Goal: Feedback & Contribution: Submit feedback/report problem

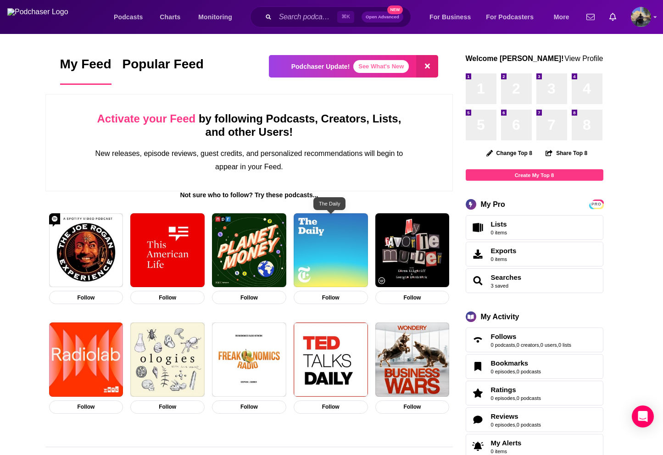
click at [338, 256] on img "The Daily" at bounding box center [331, 250] width 74 height 74
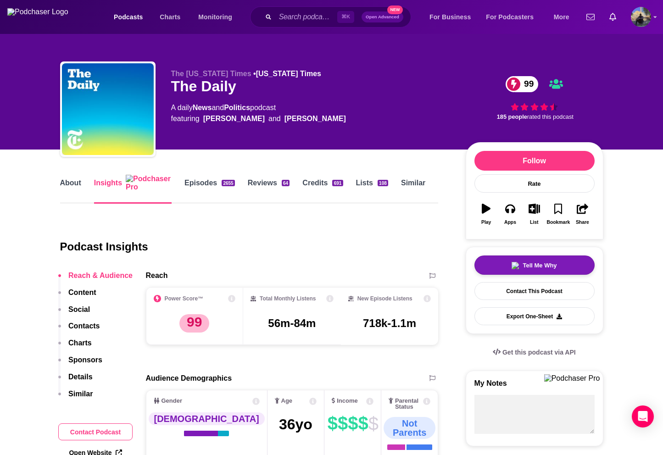
click at [555, 265] on button "Tell Me Why" at bounding box center [534, 264] width 120 height 19
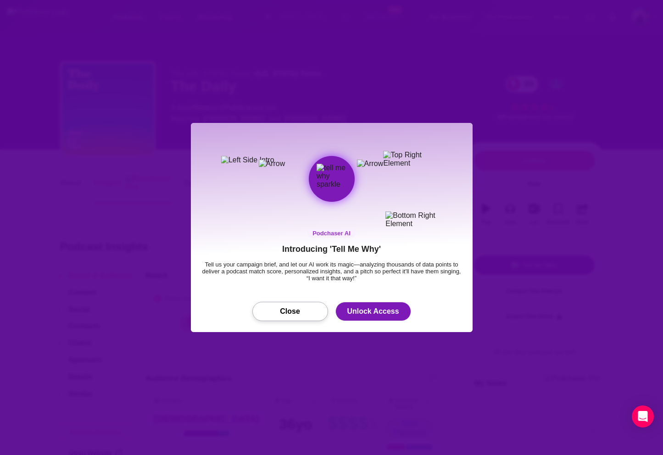
click at [291, 316] on button "Close" at bounding box center [290, 311] width 76 height 19
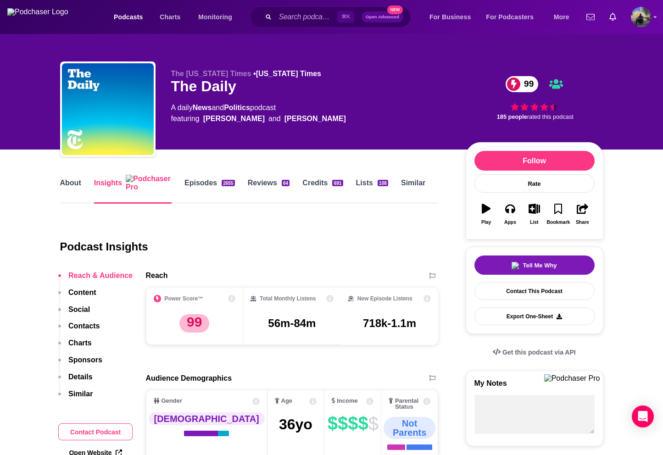
click at [432, 219] on div "Podcast Insights" at bounding box center [249, 244] width 378 height 53
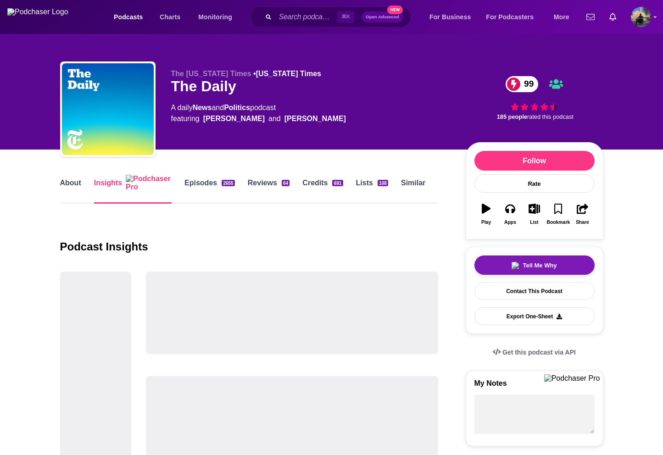
click at [515, 261] on button "Tell Me Why" at bounding box center [534, 264] width 120 height 19
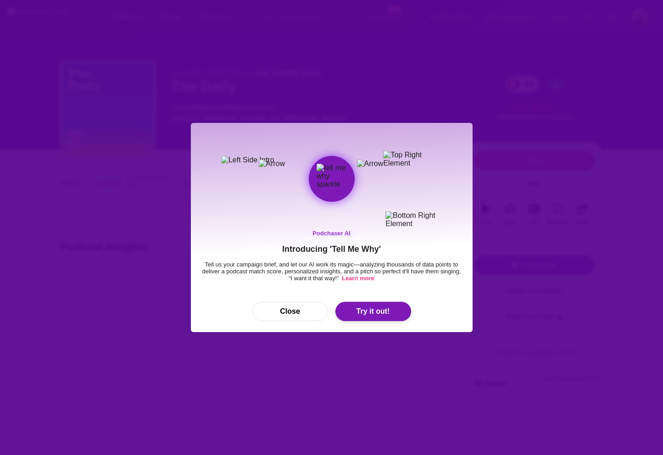
click at [385, 308] on button "Try it out!" at bounding box center [373, 311] width 76 height 19
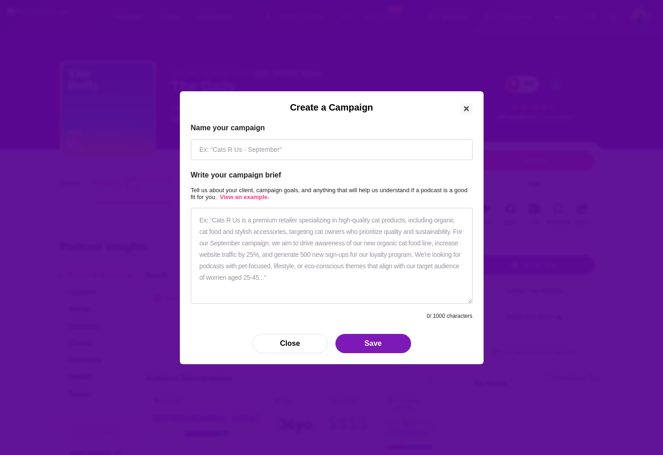
click at [262, 149] on input "Create a Campaign" at bounding box center [332, 149] width 282 height 21
type input "Politics"
click at [298, 270] on textarea "Create a Campaign" at bounding box center [332, 256] width 282 height 96
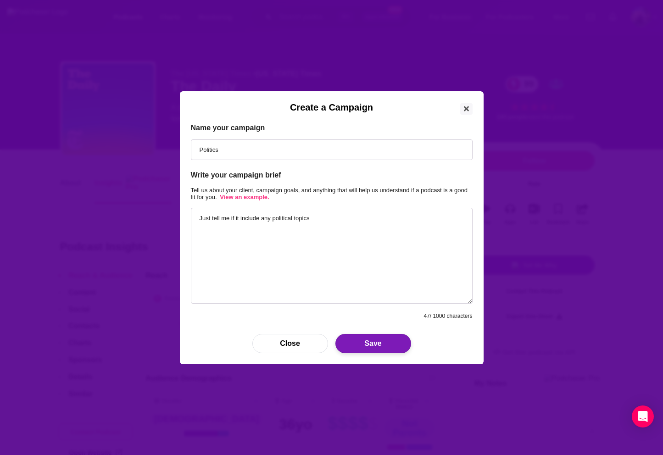
click at [359, 338] on button "Save" at bounding box center [373, 343] width 76 height 19
click at [353, 244] on textarea "Just tell me if it include any political topics" at bounding box center [332, 256] width 282 height 96
type textarea "Just tell me if it include any political topics or any funny content as that is…"
click at [383, 339] on button "Save" at bounding box center [373, 343] width 76 height 19
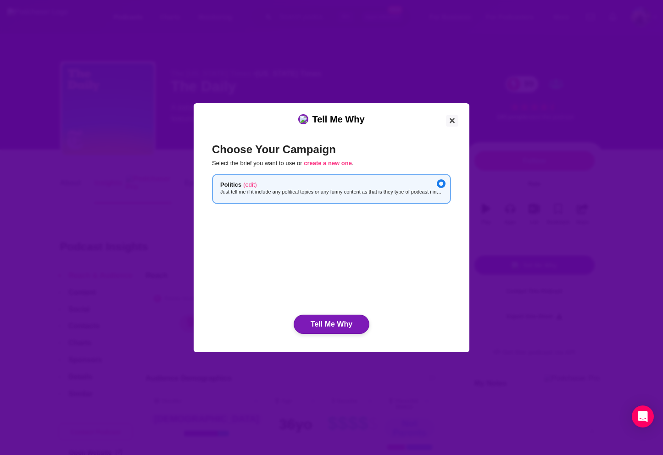
click at [332, 326] on button "Tell Me Why" at bounding box center [332, 324] width 76 height 19
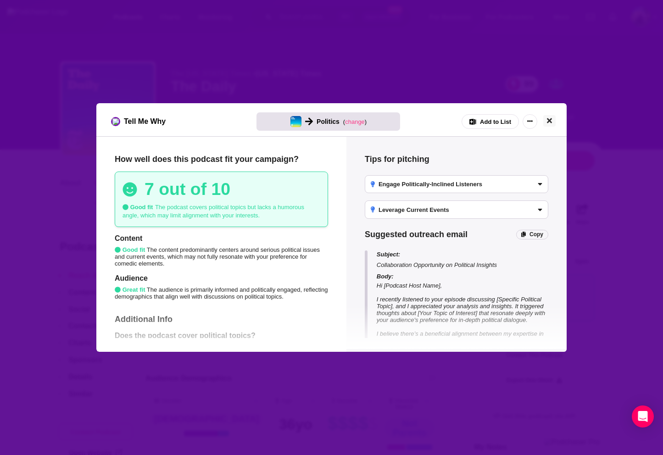
click at [551, 121] on icon "Close" at bounding box center [549, 120] width 5 height 7
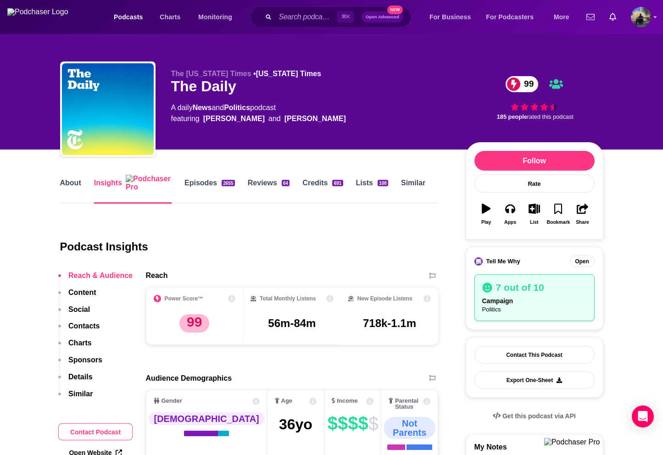
click at [431, 236] on div "Podcast Insights" at bounding box center [249, 244] width 378 height 53
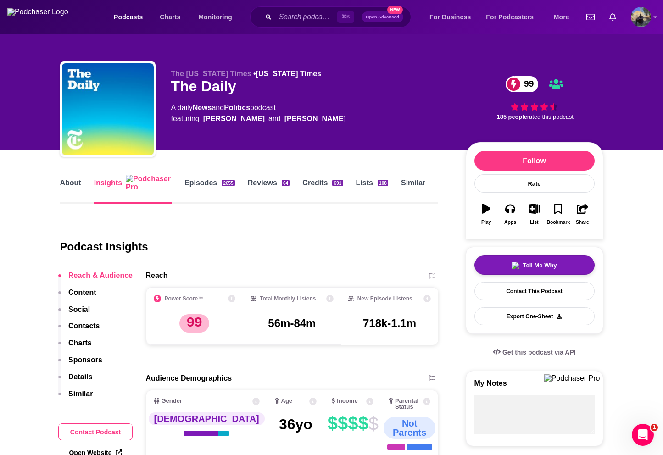
click at [522, 269] on div "Tell Me Why" at bounding box center [533, 265] width 45 height 7
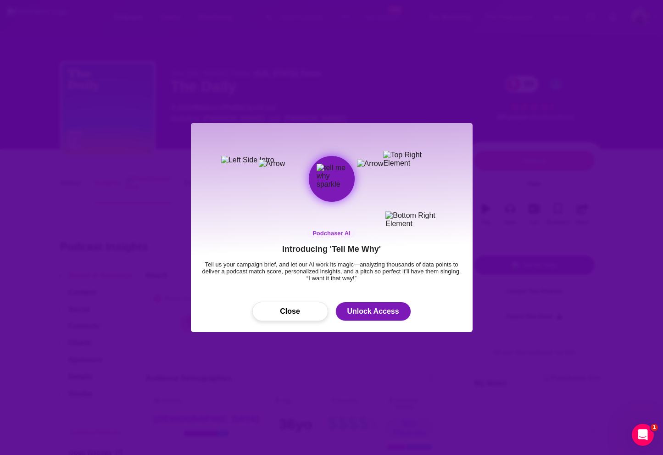
click at [305, 310] on button "Close" at bounding box center [290, 311] width 76 height 19
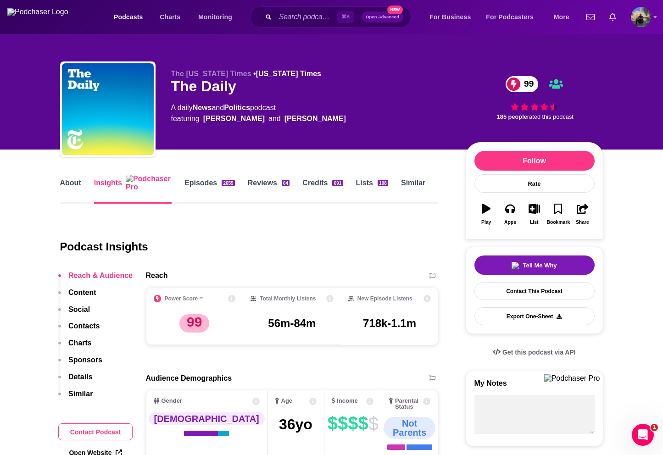
click at [526, 265] on span "Tell Me Why" at bounding box center [539, 265] width 34 height 7
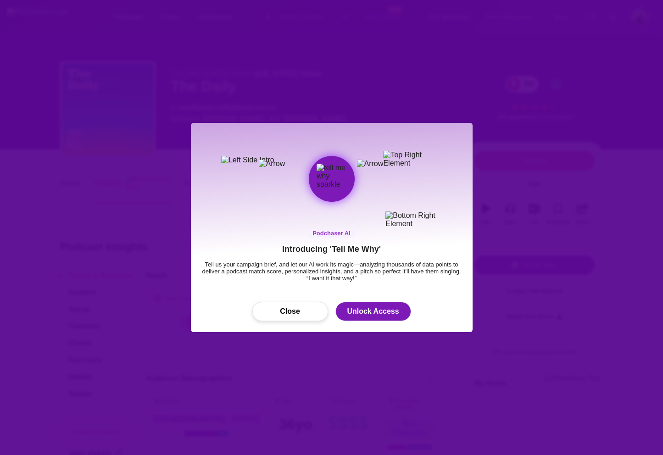
click at [290, 316] on button "Close" at bounding box center [290, 311] width 76 height 19
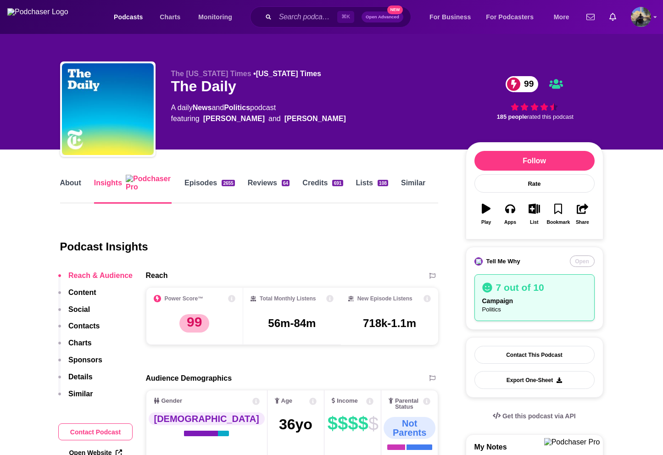
click at [578, 265] on button "Open" at bounding box center [582, 260] width 25 height 11
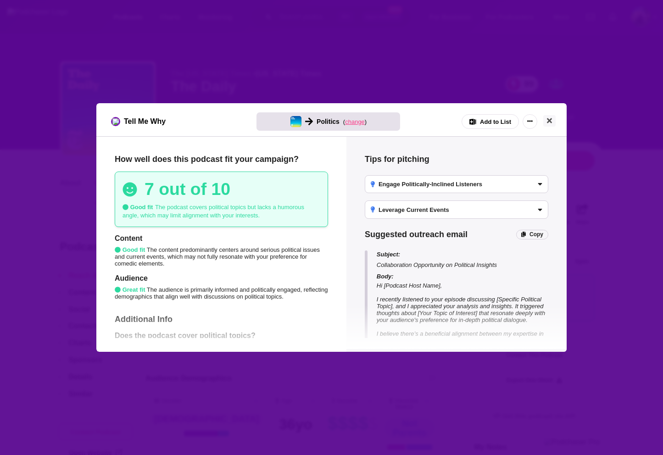
click at [358, 123] on span "change" at bounding box center [355, 121] width 20 height 7
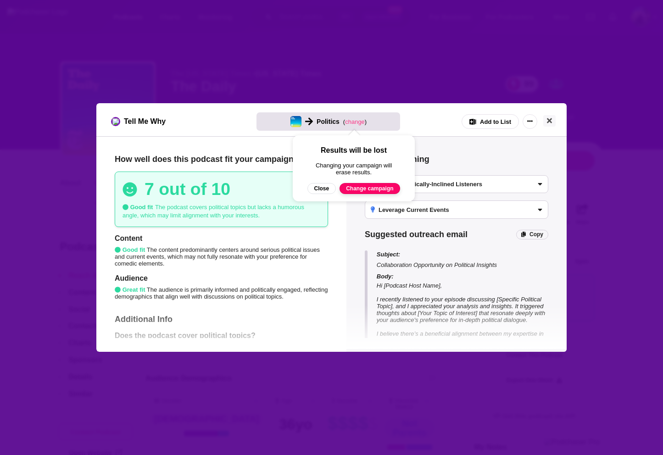
click at [366, 189] on button "Change campaign" at bounding box center [369, 188] width 61 height 11
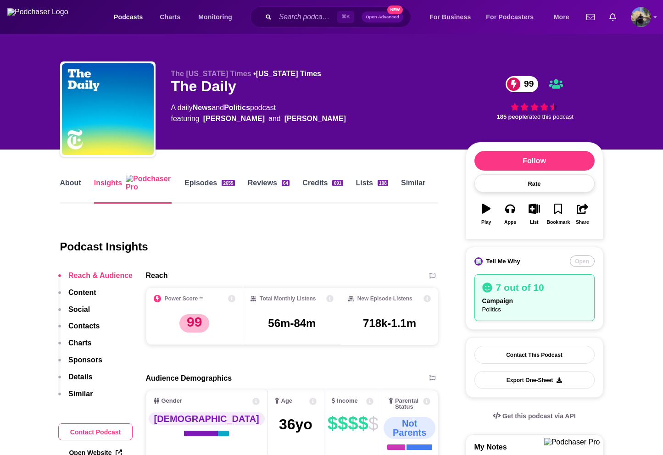
click at [578, 267] on button "Open" at bounding box center [582, 260] width 25 height 11
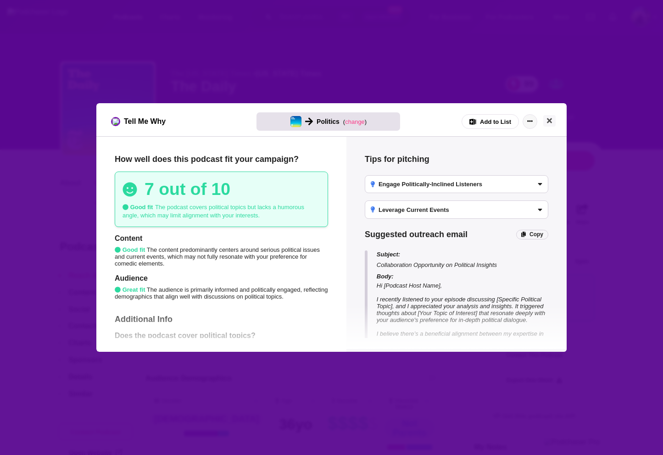
click at [530, 122] on icon "Show More Button" at bounding box center [530, 121] width 6 height 6
click at [560, 145] on div "Tips for pitching Engage Politically-Inclined Listeners Position your content o…" at bounding box center [456, 242] width 220 height 213
click at [349, 123] on span "change" at bounding box center [355, 121] width 20 height 7
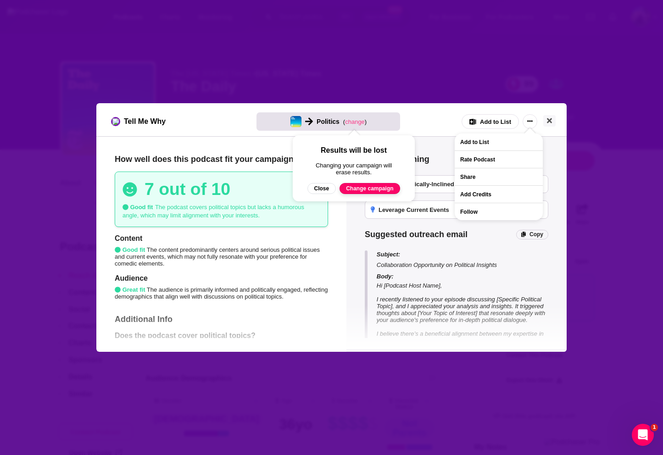
click at [369, 190] on button "Change campaign" at bounding box center [369, 188] width 61 height 11
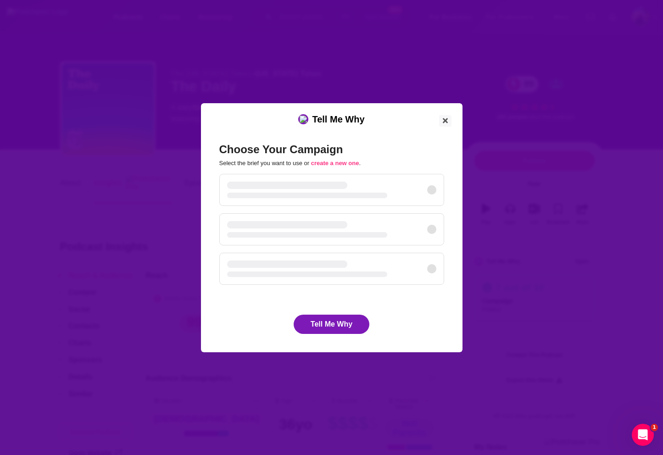
click at [450, 146] on div "Choose Your Campaign Select the brief you want to use or create a new one . Tel…" at bounding box center [331, 238] width 239 height 205
click at [446, 120] on icon "Close" at bounding box center [445, 120] width 5 height 7
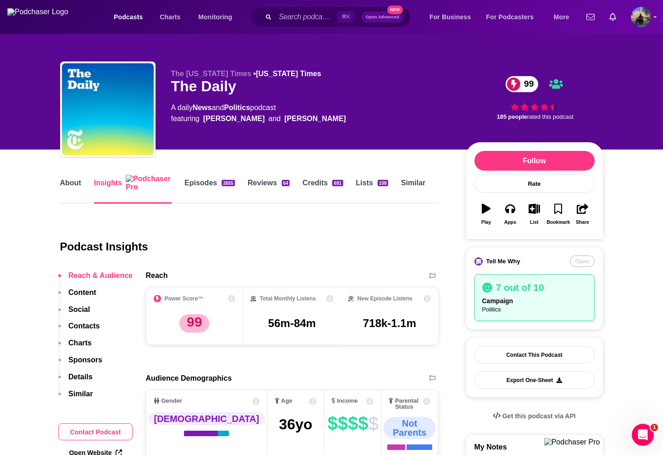
click at [584, 263] on button "Open" at bounding box center [582, 260] width 25 height 11
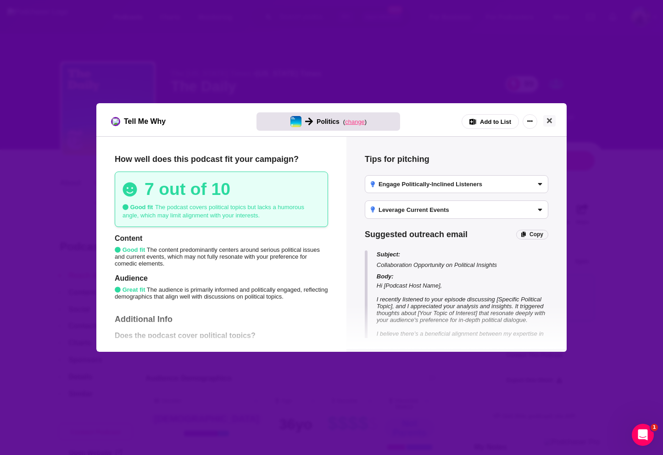
click at [349, 123] on span "change" at bounding box center [355, 121] width 20 height 7
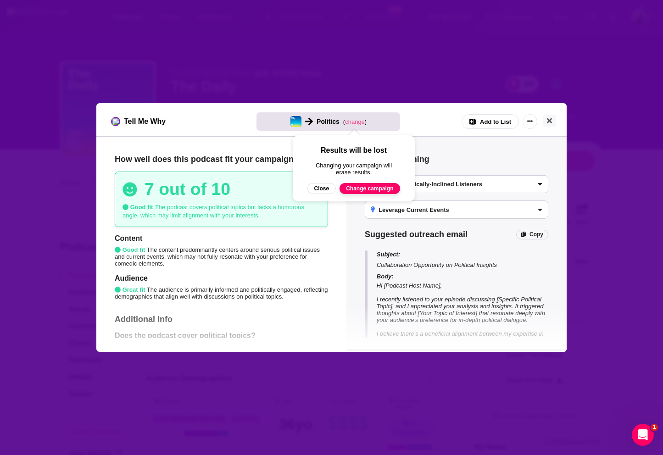
click at [370, 191] on button "Change campaign" at bounding box center [369, 188] width 61 height 11
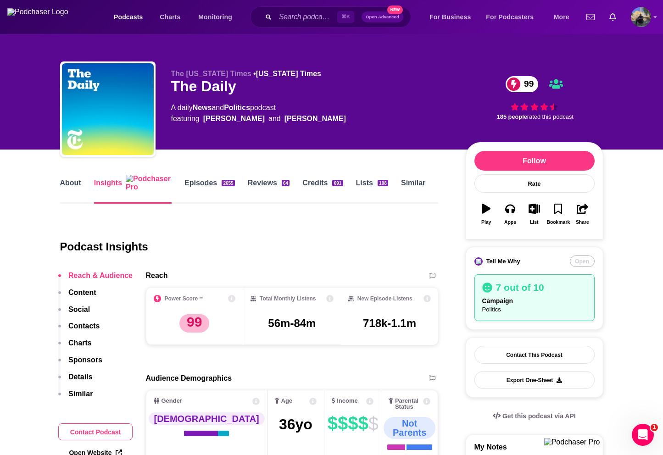
click at [579, 265] on button "Open" at bounding box center [582, 260] width 25 height 11
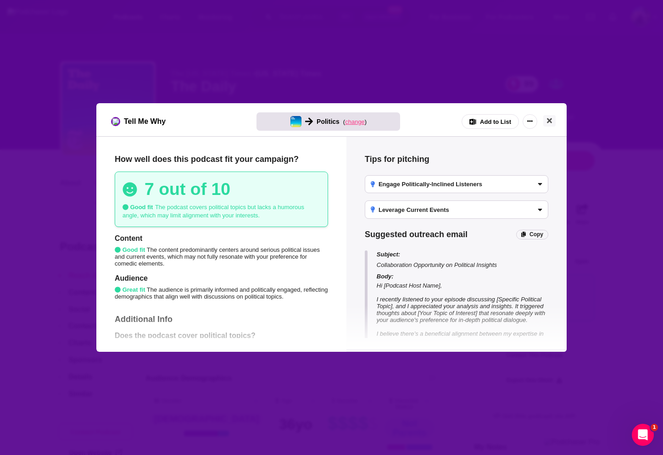
click at [353, 121] on span "change" at bounding box center [355, 121] width 20 height 7
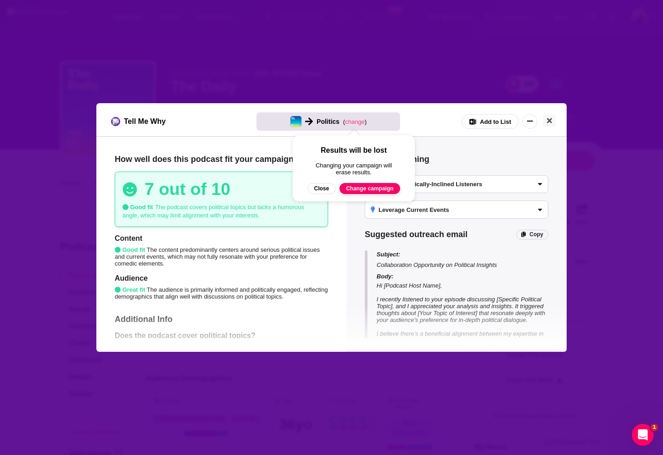
click at [364, 191] on button "Change campaign" at bounding box center [369, 188] width 61 height 11
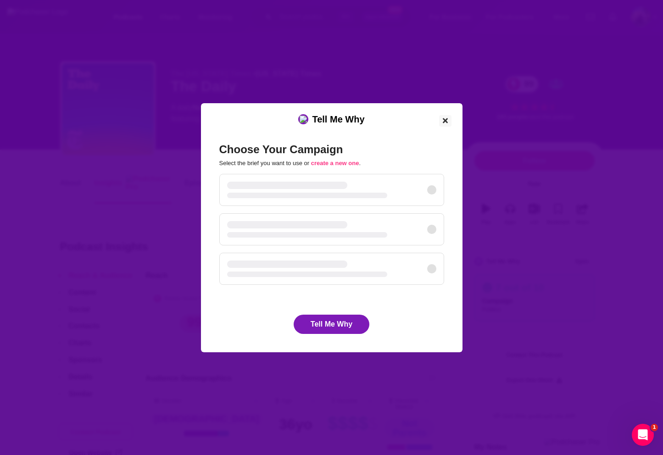
click at [443, 118] on icon "Close" at bounding box center [445, 120] width 5 height 5
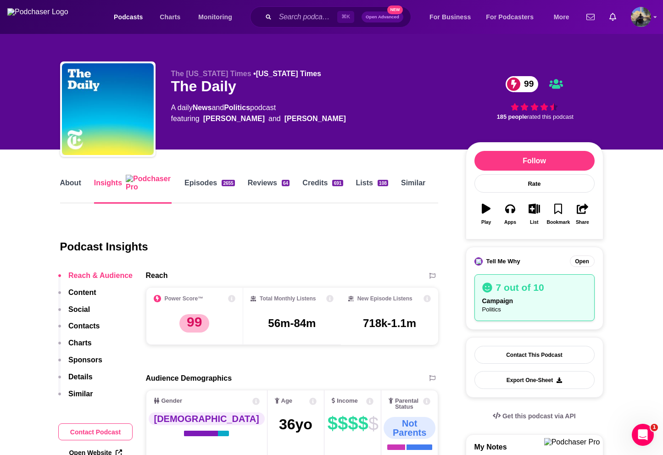
click at [442, 118] on div "Tell Me Why Choose Your Campaign Select the brief you want to use or create a n…" at bounding box center [331, 227] width 663 height 455
click at [139, 21] on span "Podcasts" at bounding box center [128, 17] width 29 height 13
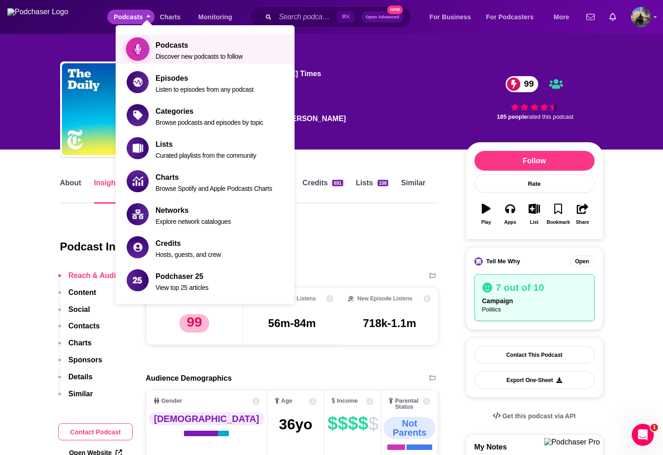
click at [156, 48] on span "Podcasts" at bounding box center [198, 45] width 87 height 8
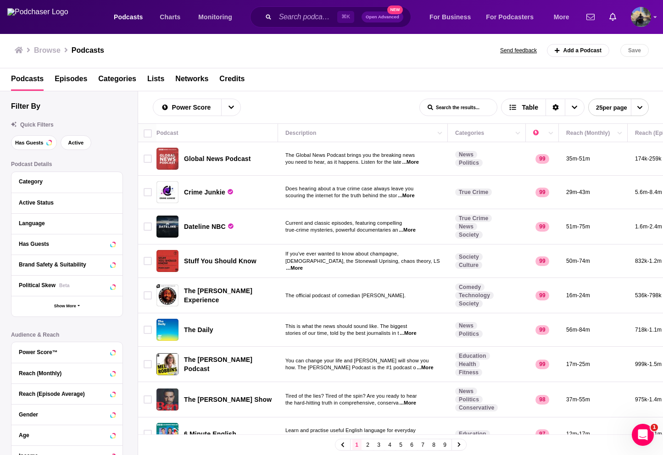
click at [169, 161] on img "Global News Podcast" at bounding box center [167, 159] width 22 height 22
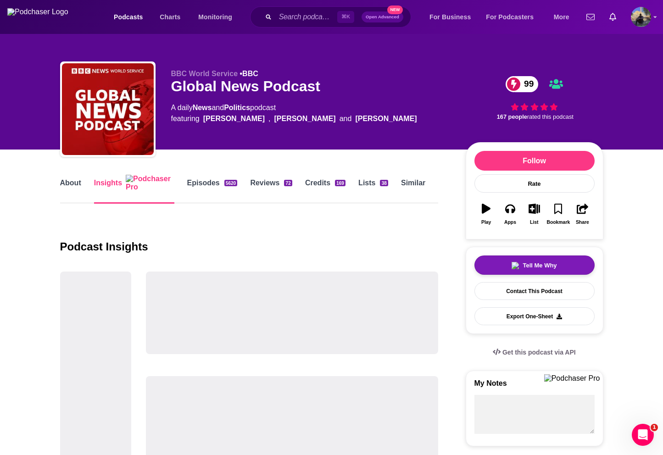
click at [501, 270] on button "Tell Me Why" at bounding box center [534, 264] width 120 height 19
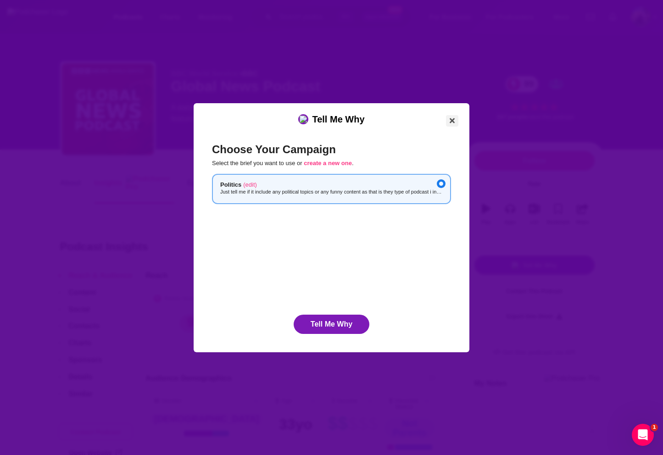
click at [451, 120] on icon "Close" at bounding box center [451, 120] width 5 height 5
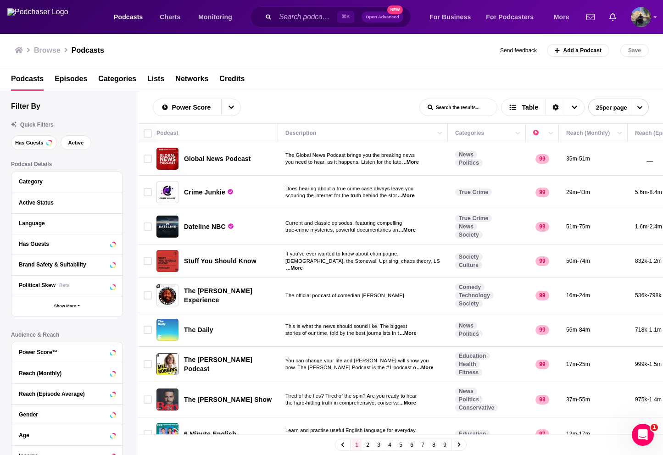
click at [158, 330] on img "The Daily" at bounding box center [167, 330] width 22 height 22
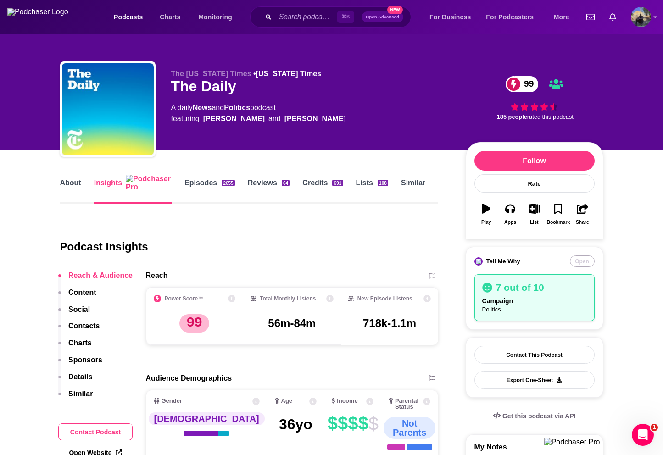
click at [582, 264] on button "Open" at bounding box center [582, 260] width 25 height 11
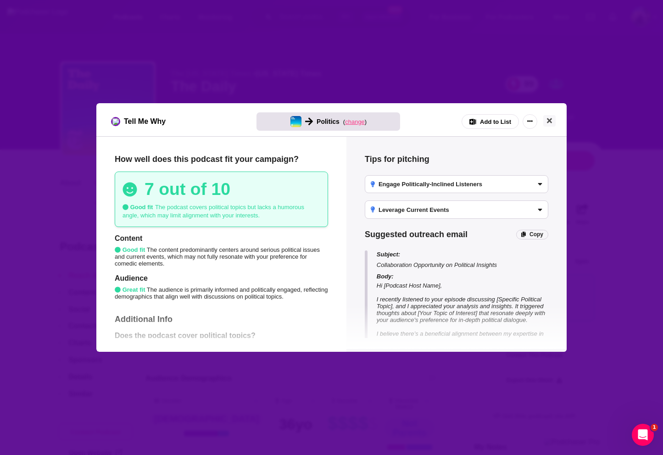
click at [352, 122] on span "change" at bounding box center [355, 121] width 20 height 7
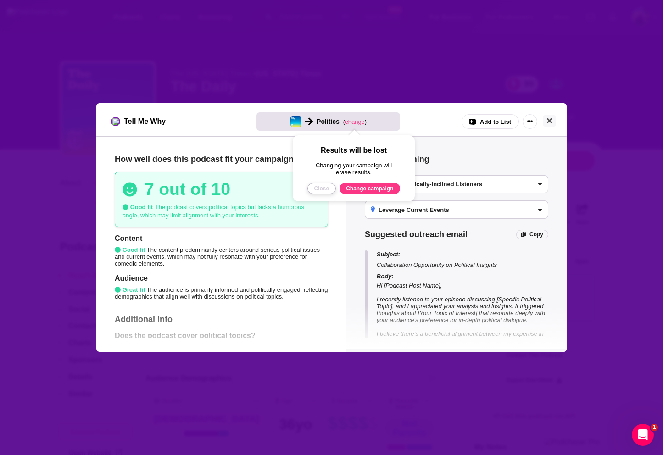
click at [323, 189] on button "Close" at bounding box center [321, 188] width 28 height 11
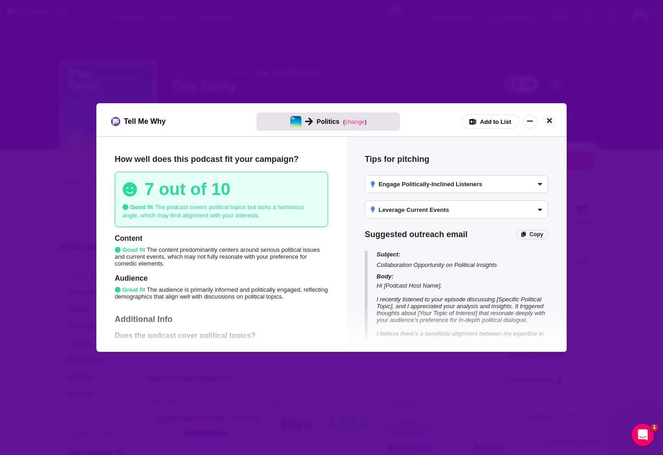
click at [552, 123] on button "Close" at bounding box center [549, 120] width 12 height 11
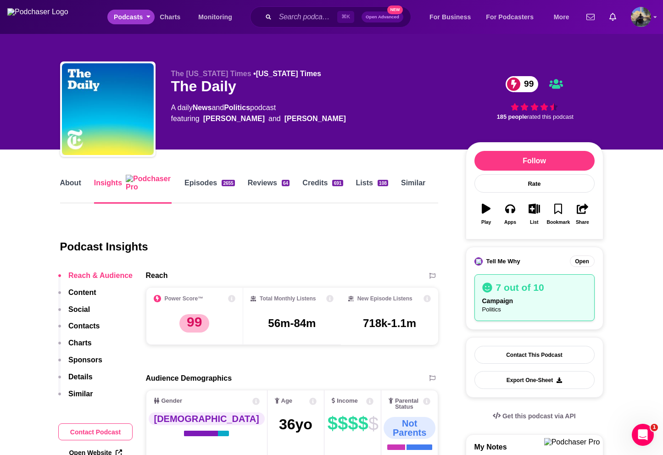
click at [139, 24] on div "Podcasts Charts Monitoring ⌘ K Open Advanced New For Business For Podcasters Mo…" at bounding box center [342, 16] width 471 height 21
click at [141, 19] on span "Podcasts" at bounding box center [128, 17] width 29 height 13
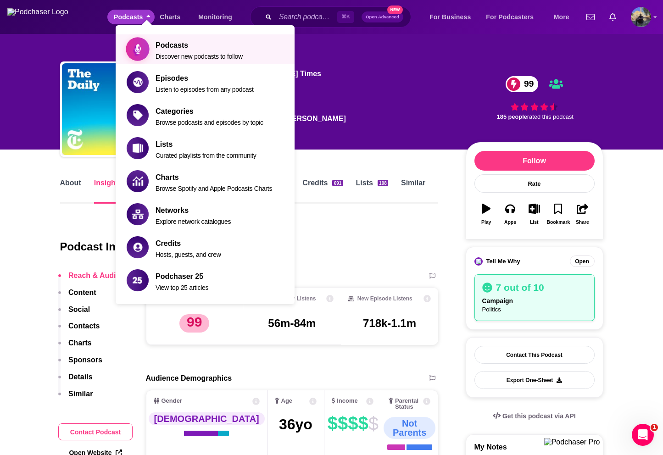
click at [172, 50] on span "Podcasts Discover new podcasts to follow" at bounding box center [198, 50] width 87 height 22
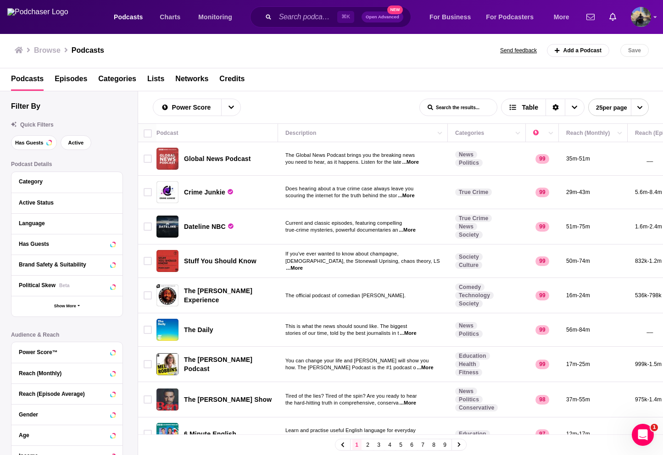
click at [173, 153] on img "Global News Podcast" at bounding box center [167, 159] width 22 height 22
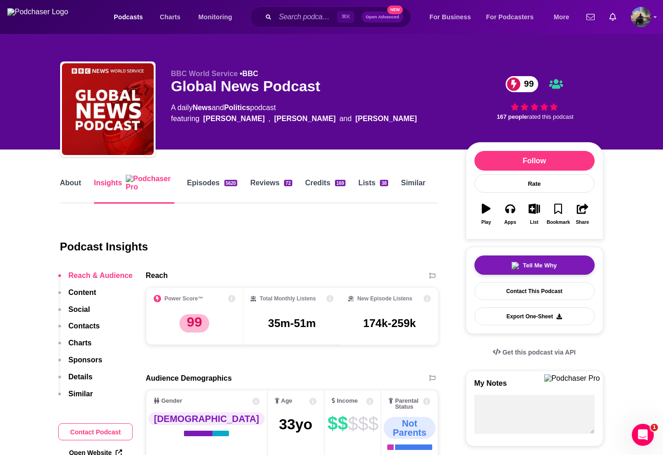
click at [533, 271] on button "Tell Me Why" at bounding box center [534, 264] width 120 height 19
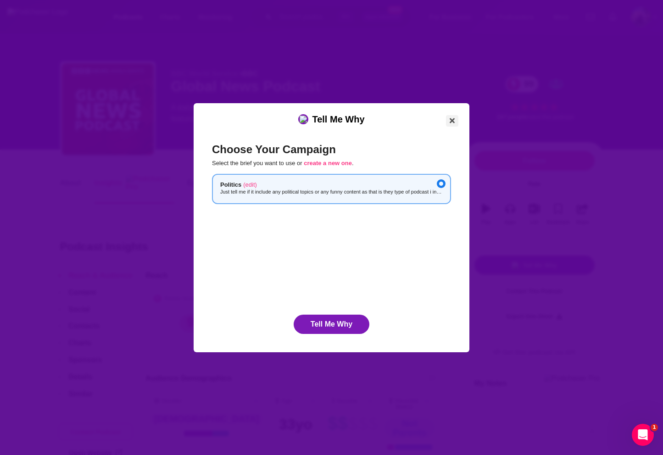
click at [449, 120] on icon "Close" at bounding box center [451, 120] width 5 height 7
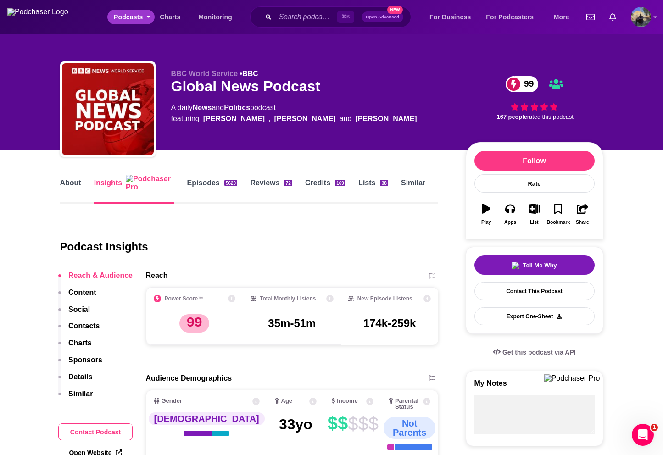
click at [140, 14] on span "Podcasts" at bounding box center [128, 17] width 29 height 13
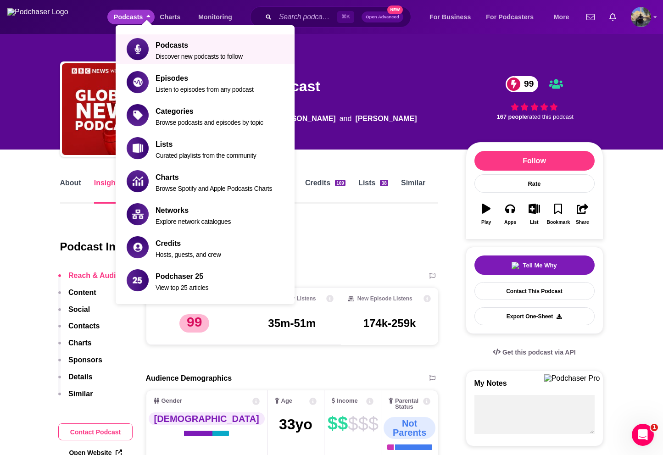
click at [179, 66] on ul "Podcasts Discover new podcasts to follow Episodes Listen to episodes from any p…" at bounding box center [205, 164] width 179 height 279
click at [172, 53] on span "Discover new podcasts to follow" at bounding box center [198, 56] width 87 height 7
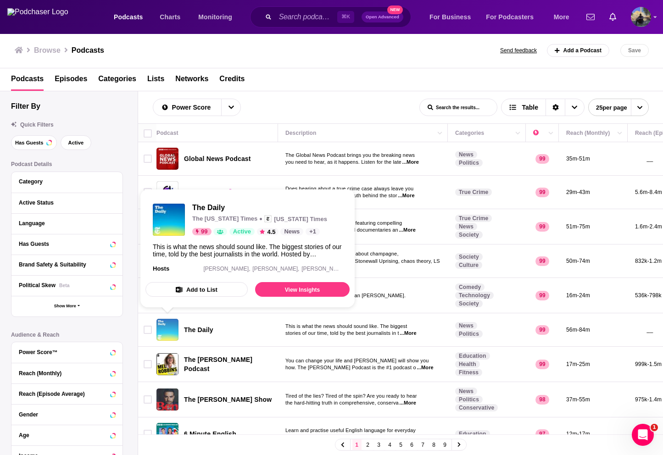
click at [171, 330] on img "The Daily" at bounding box center [167, 330] width 22 height 22
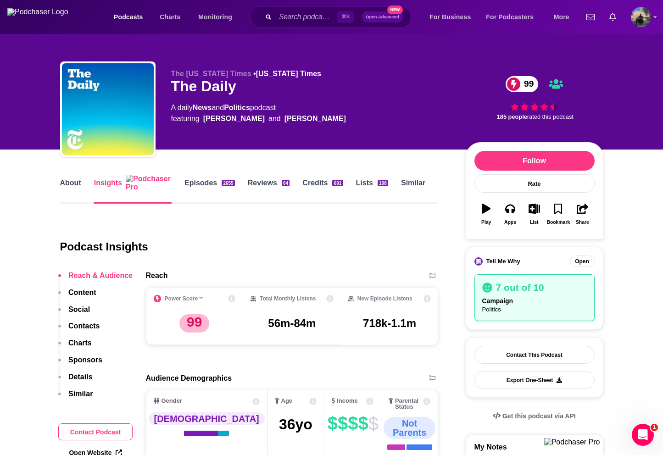
click at [545, 309] on div "campaign Politics" at bounding box center [534, 305] width 105 height 17
click at [581, 260] on button "Open" at bounding box center [582, 260] width 25 height 11
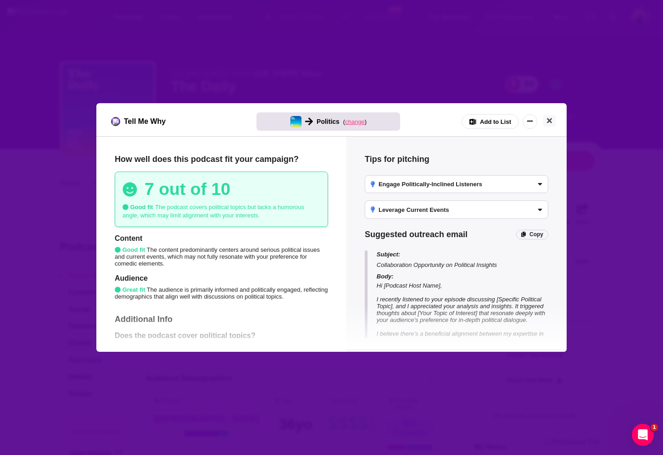
click at [351, 121] on span "change" at bounding box center [355, 121] width 20 height 7
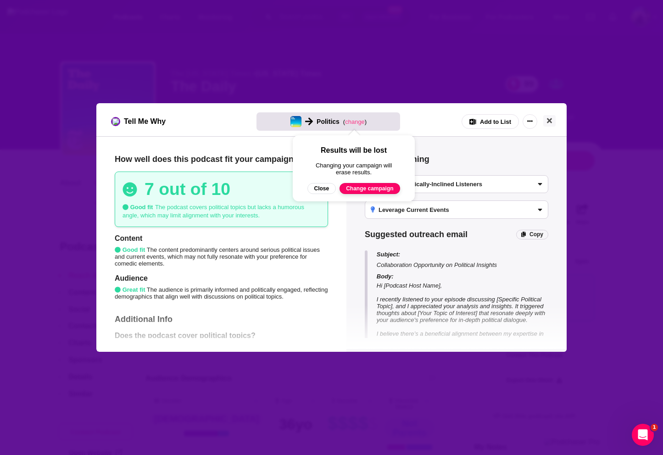
click at [366, 192] on button "Change campaign" at bounding box center [369, 188] width 61 height 11
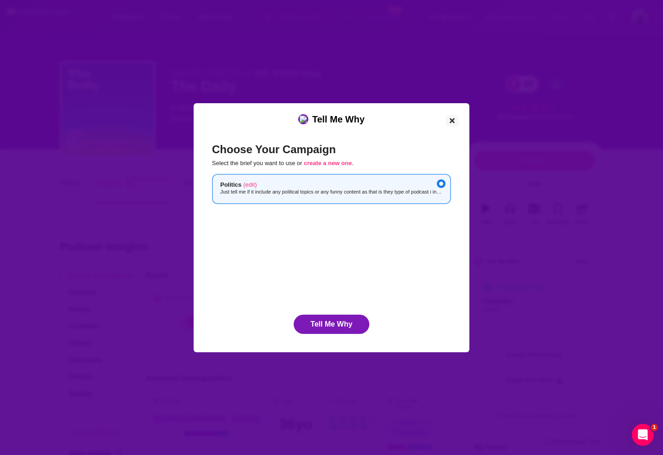
click at [452, 120] on icon "Close" at bounding box center [451, 120] width 5 height 5
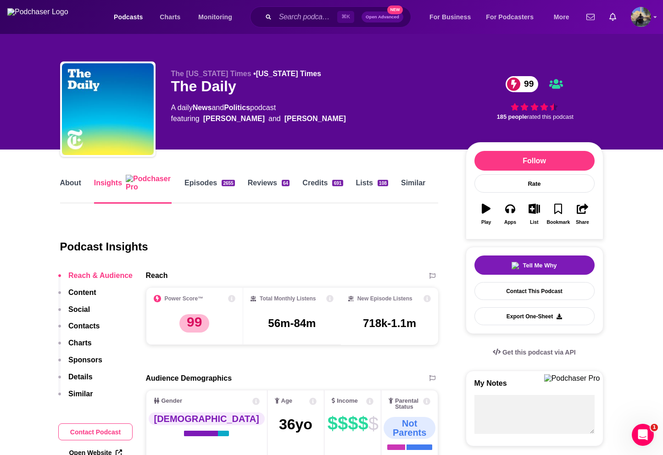
click at [280, 220] on div "Podcast Insights" at bounding box center [245, 241] width 371 height 46
click at [437, 239] on div "Podcast Insights" at bounding box center [249, 244] width 378 height 53
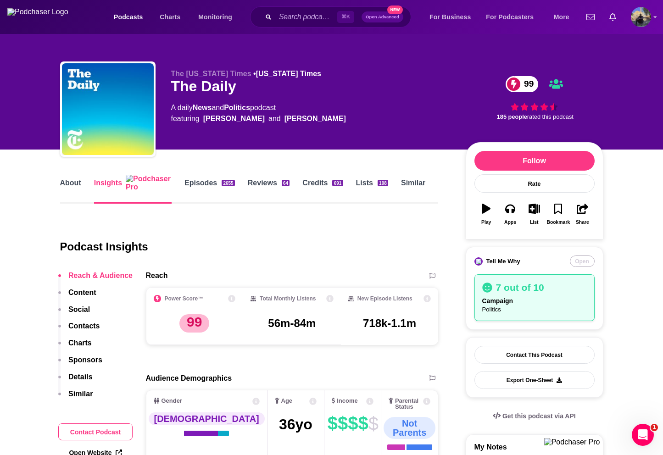
click at [579, 263] on button "Open" at bounding box center [582, 260] width 25 height 11
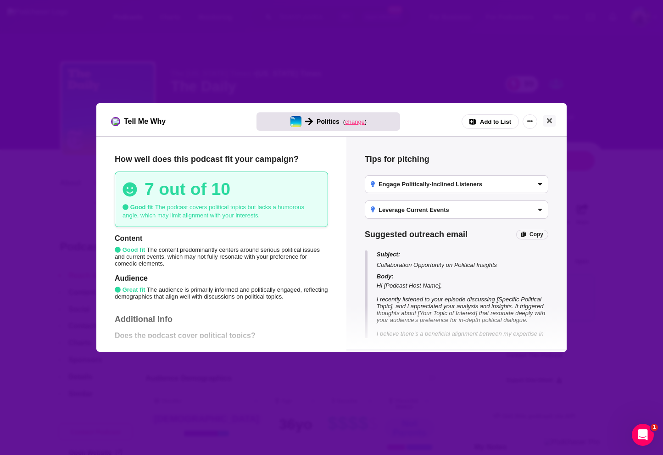
click at [356, 122] on span "change" at bounding box center [355, 121] width 20 height 7
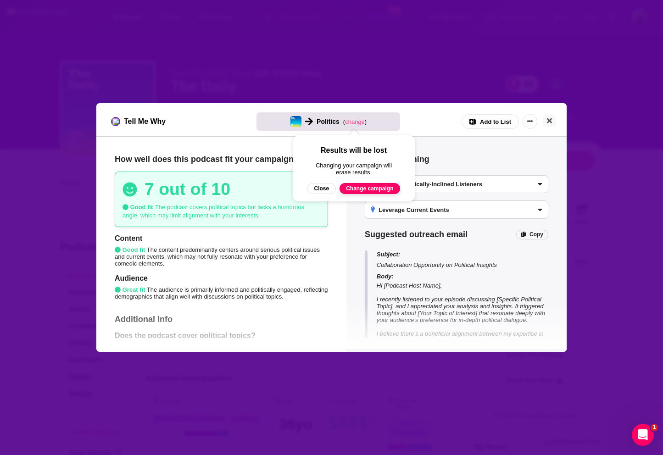
click at [360, 190] on button "Change campaign" at bounding box center [369, 188] width 61 height 11
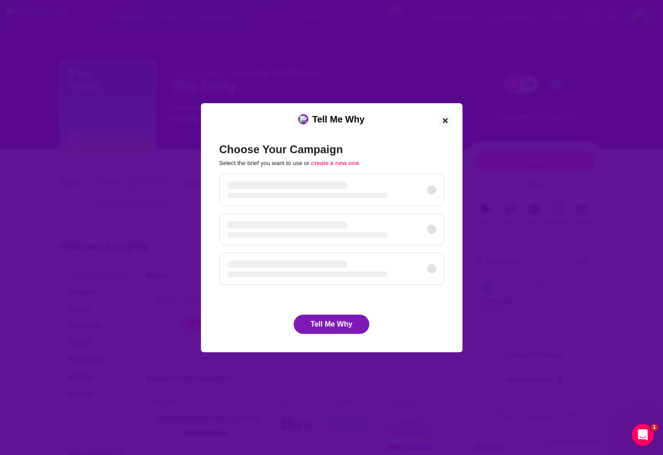
click at [443, 119] on icon "Close" at bounding box center [445, 120] width 5 height 7
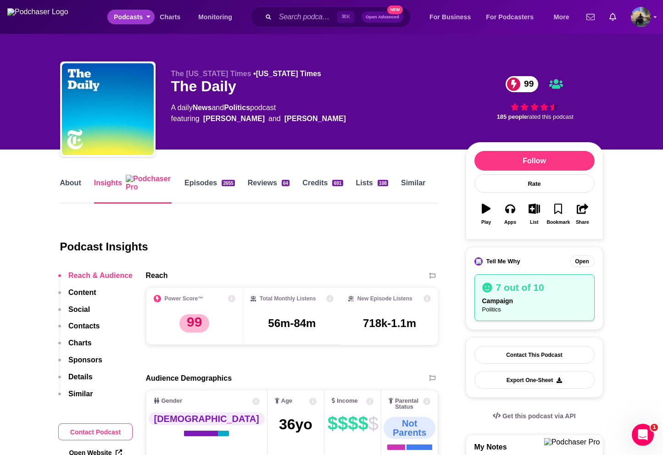
click at [135, 20] on span "Podcasts" at bounding box center [128, 17] width 29 height 13
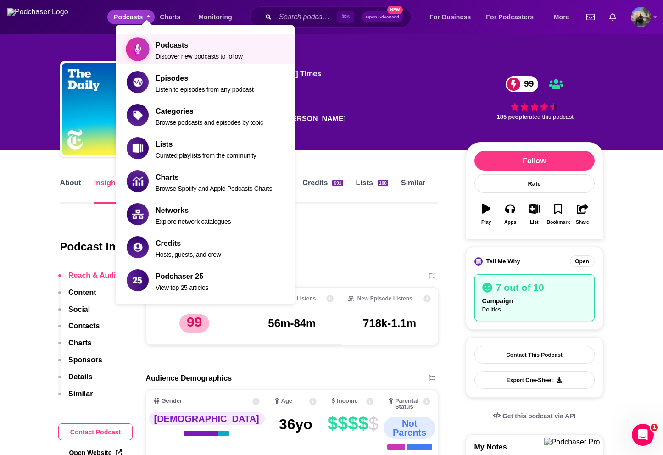
click at [153, 44] on link "Podcasts Discover new podcasts to follow" at bounding box center [207, 49] width 161 height 22
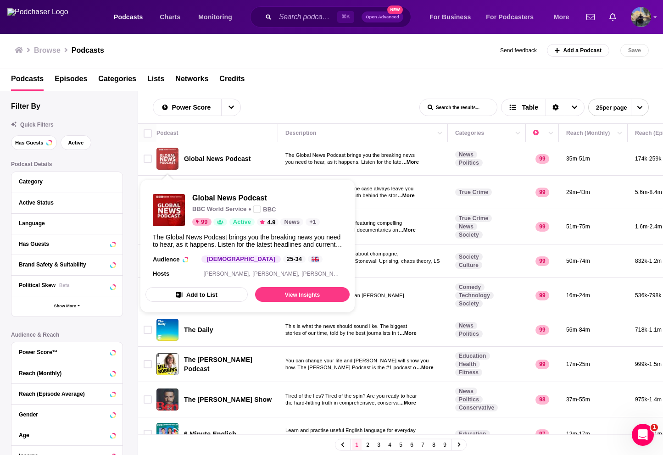
click at [165, 161] on img "Global News Podcast" at bounding box center [167, 159] width 22 height 22
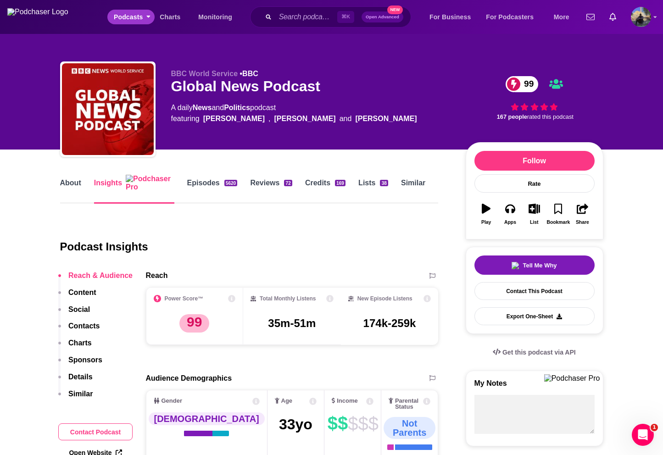
click at [148, 17] on icon "open menu" at bounding box center [148, 15] width 4 height 6
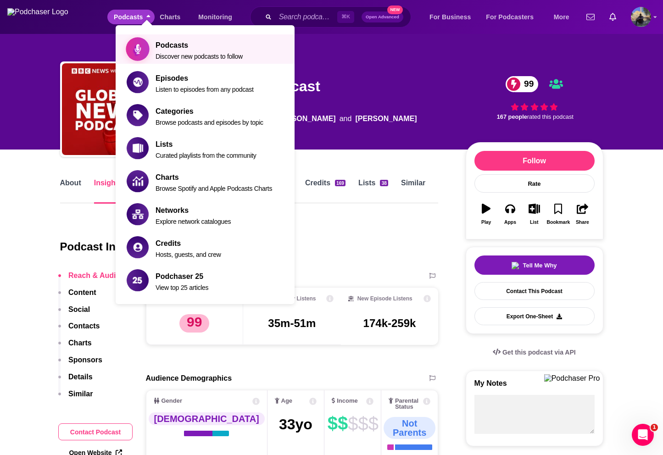
click at [176, 39] on span "Podcasts Discover new podcasts to follow" at bounding box center [198, 50] width 87 height 22
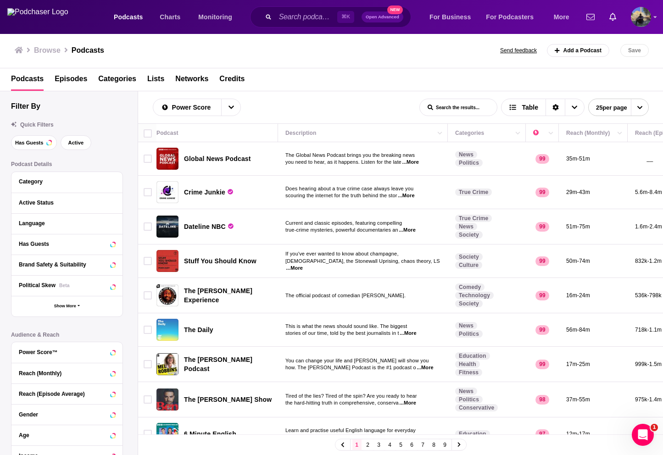
click at [160, 333] on img "The Daily" at bounding box center [167, 330] width 22 height 22
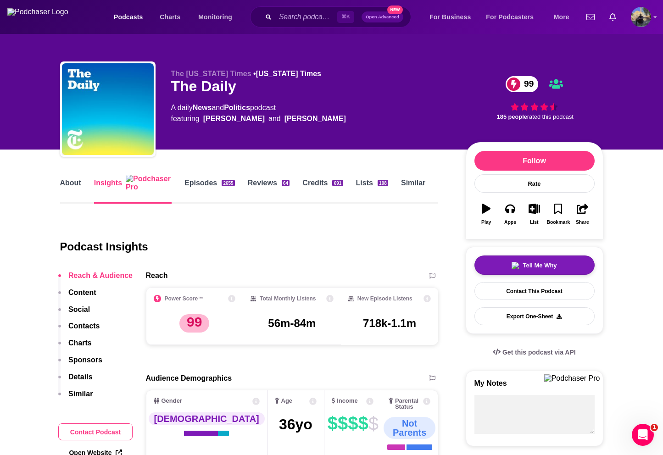
click at [521, 269] on div "Tell Me Why" at bounding box center [533, 265] width 45 height 7
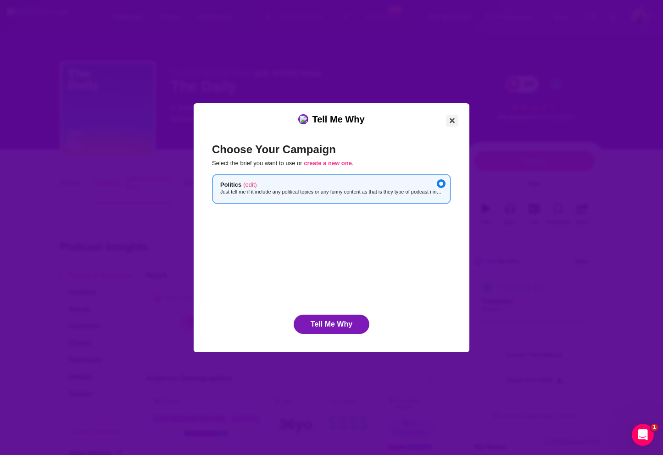
click at [454, 119] on button "Close" at bounding box center [452, 120] width 12 height 11
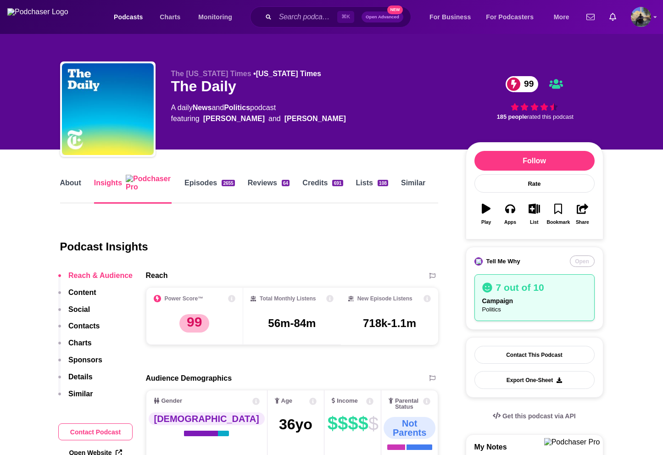
click at [579, 263] on button "Open" at bounding box center [582, 260] width 25 height 11
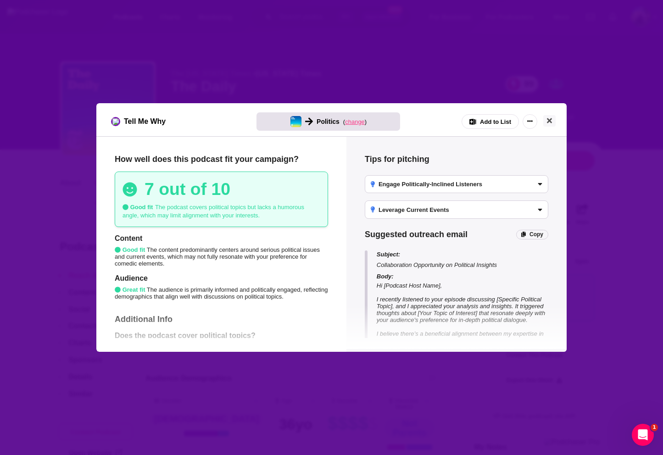
click at [351, 121] on span "change" at bounding box center [355, 121] width 20 height 7
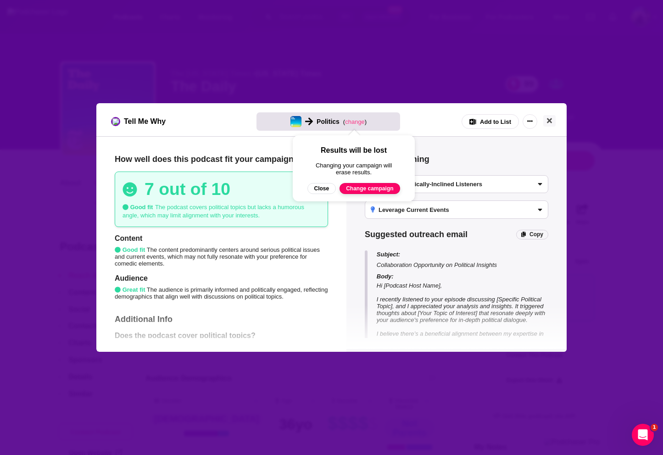
click at [359, 190] on button "Change campaign" at bounding box center [369, 188] width 61 height 11
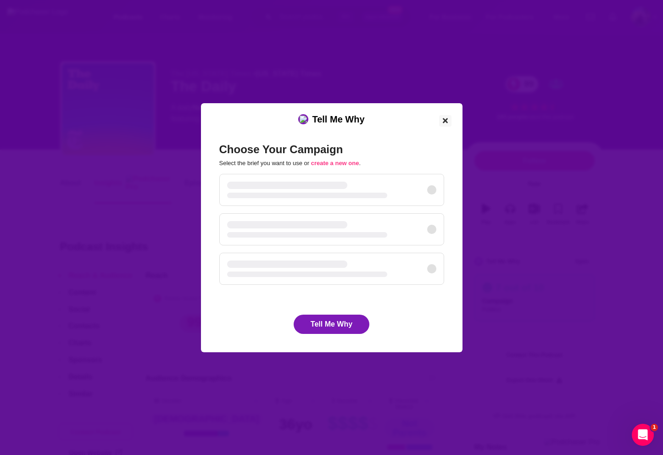
click at [448, 121] on button "Close" at bounding box center [445, 120] width 12 height 11
